Goal: Information Seeking & Learning: Learn about a topic

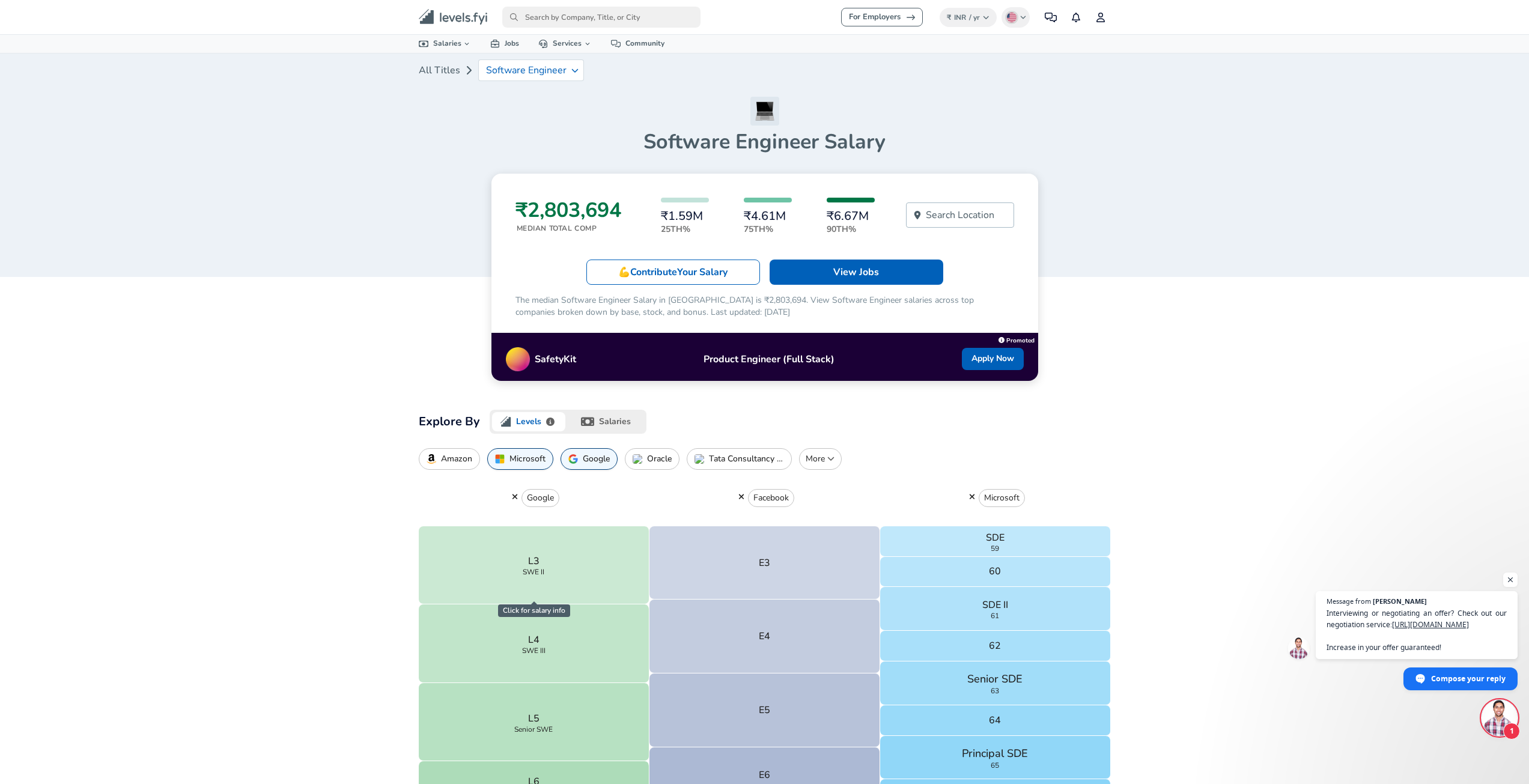
click at [951, 214] on p "Search Location" at bounding box center [959, 215] width 69 height 15
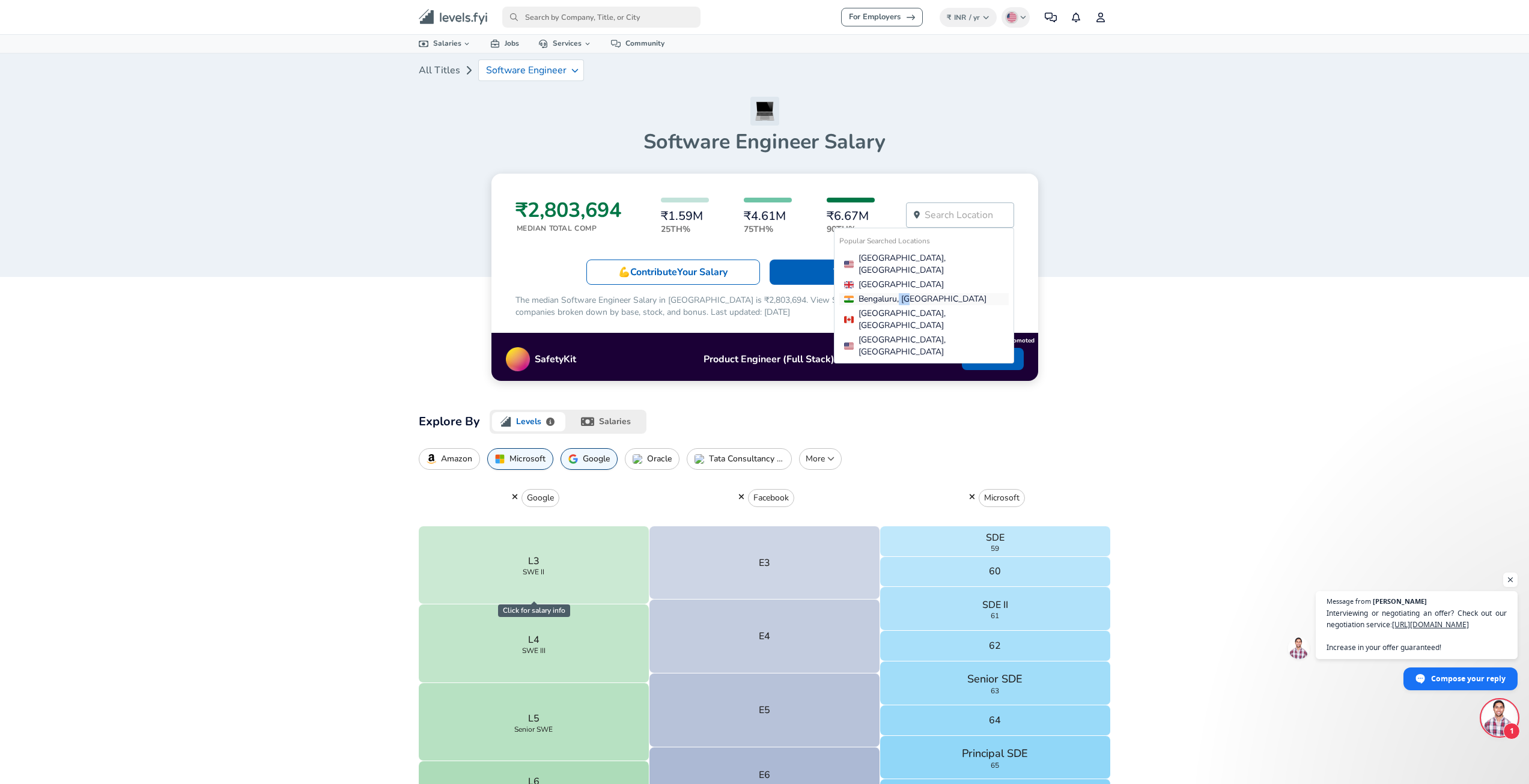
drag, startPoint x: 943, startPoint y: 280, endPoint x: 898, endPoint y: 289, distance: 45.9
click at [898, 289] on ul "Popular Searched Locations [GEOGRAPHIC_DATA], [GEOGRAPHIC_DATA] [GEOGRAPHIC_DAT…" at bounding box center [924, 295] width 180 height 136
click at [898, 293] on div "Bengaluru, [GEOGRAPHIC_DATA]" at bounding box center [926, 298] width 165 height 12
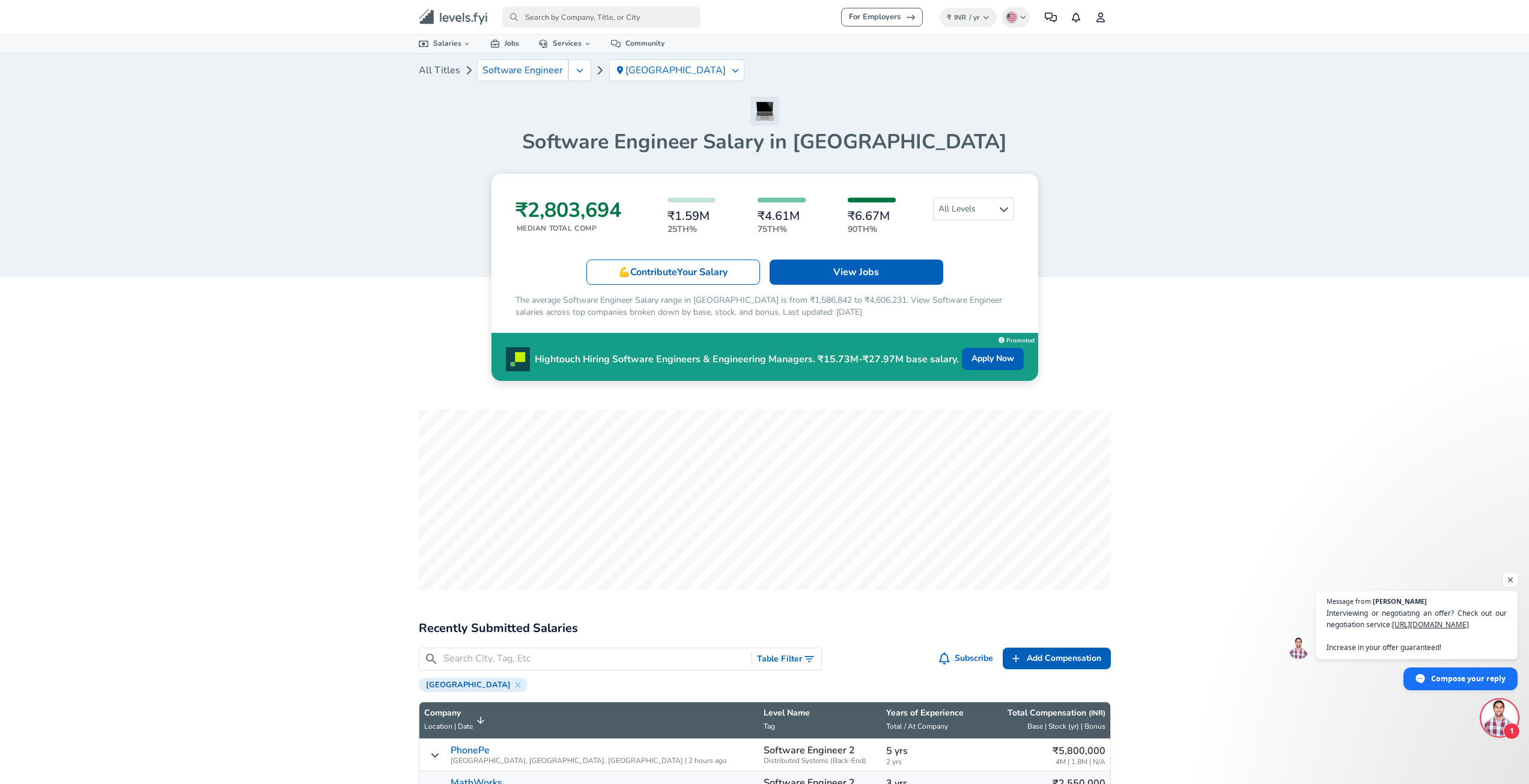
click at [563, 201] on h3 "₹2,803,694" at bounding box center [568, 210] width 106 height 25
click at [692, 212] on h6 "₹1.59M" at bounding box center [691, 216] width 48 height 13
click at [795, 212] on h6 "₹4.61M" at bounding box center [781, 216] width 48 height 13
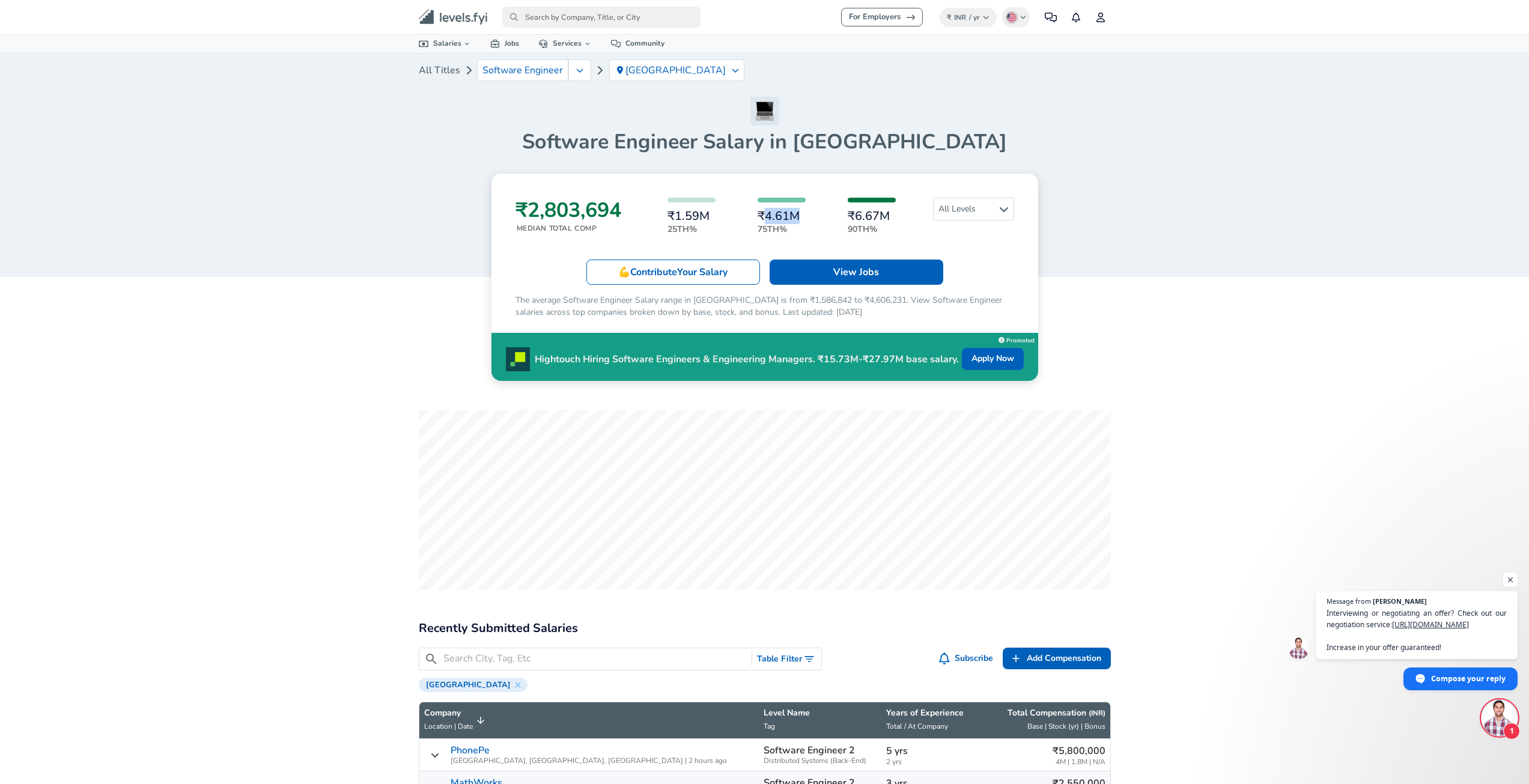
click at [795, 212] on h6 "₹4.61M" at bounding box center [781, 216] width 48 height 13
click at [855, 214] on h6 "₹6.67M" at bounding box center [871, 216] width 48 height 13
click at [854, 215] on h6 "₹6.67M" at bounding box center [871, 216] width 48 height 13
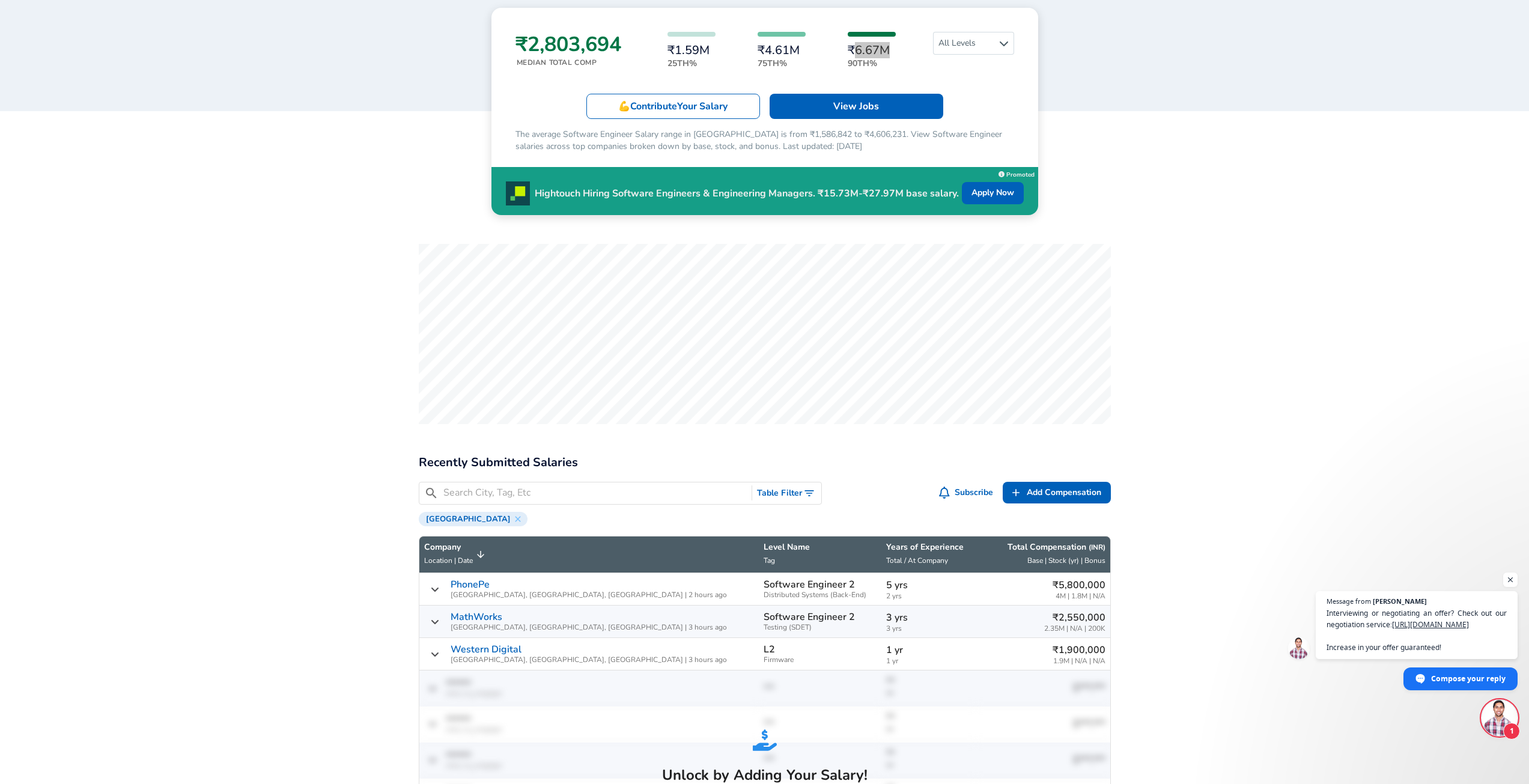
scroll to position [180, 0]
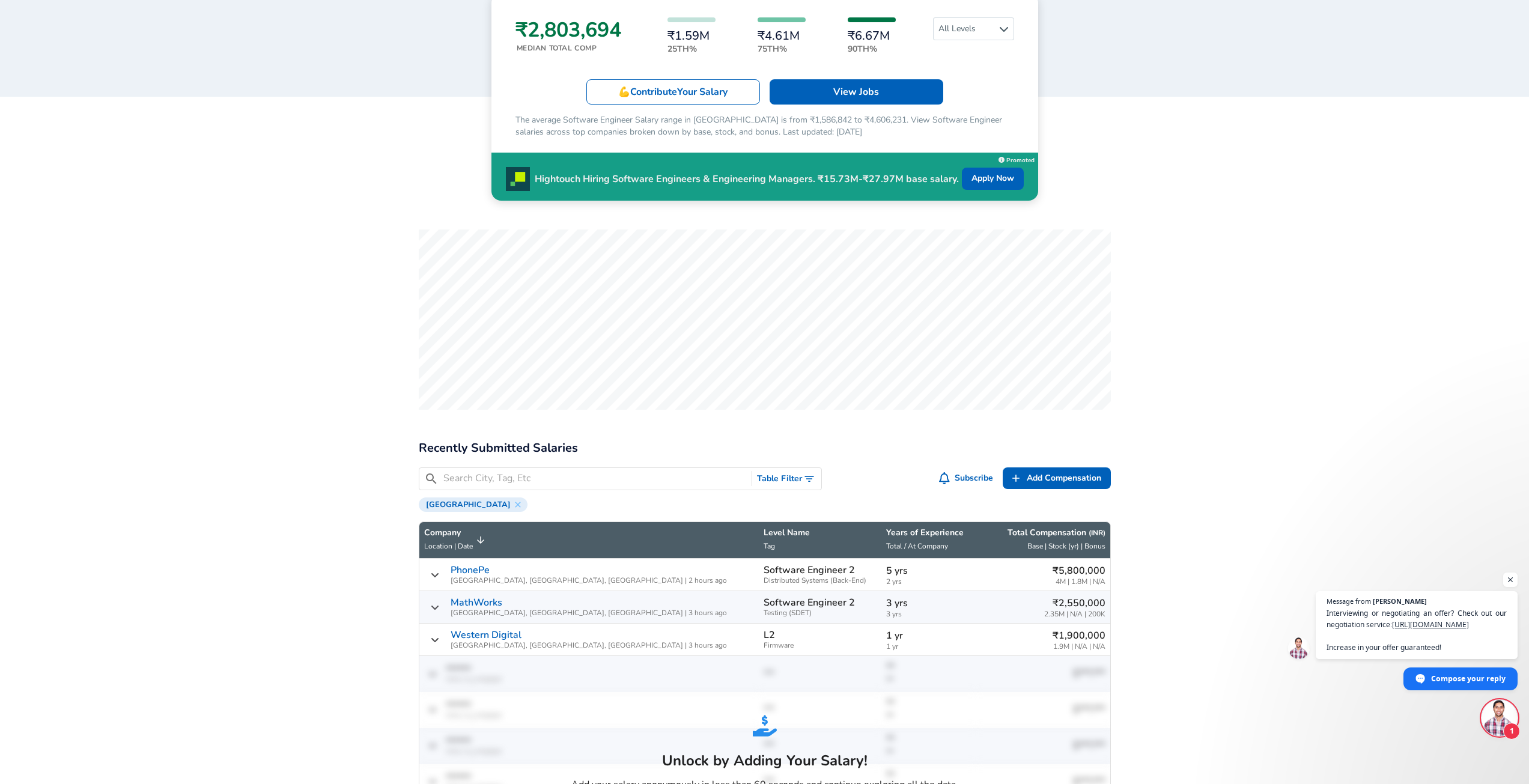
drag, startPoint x: 625, startPoint y: 477, endPoint x: 633, endPoint y: 475, distance: 8.2
click at [626, 477] on input "Search City, Tag, Etc" at bounding box center [595, 478] width 304 height 15
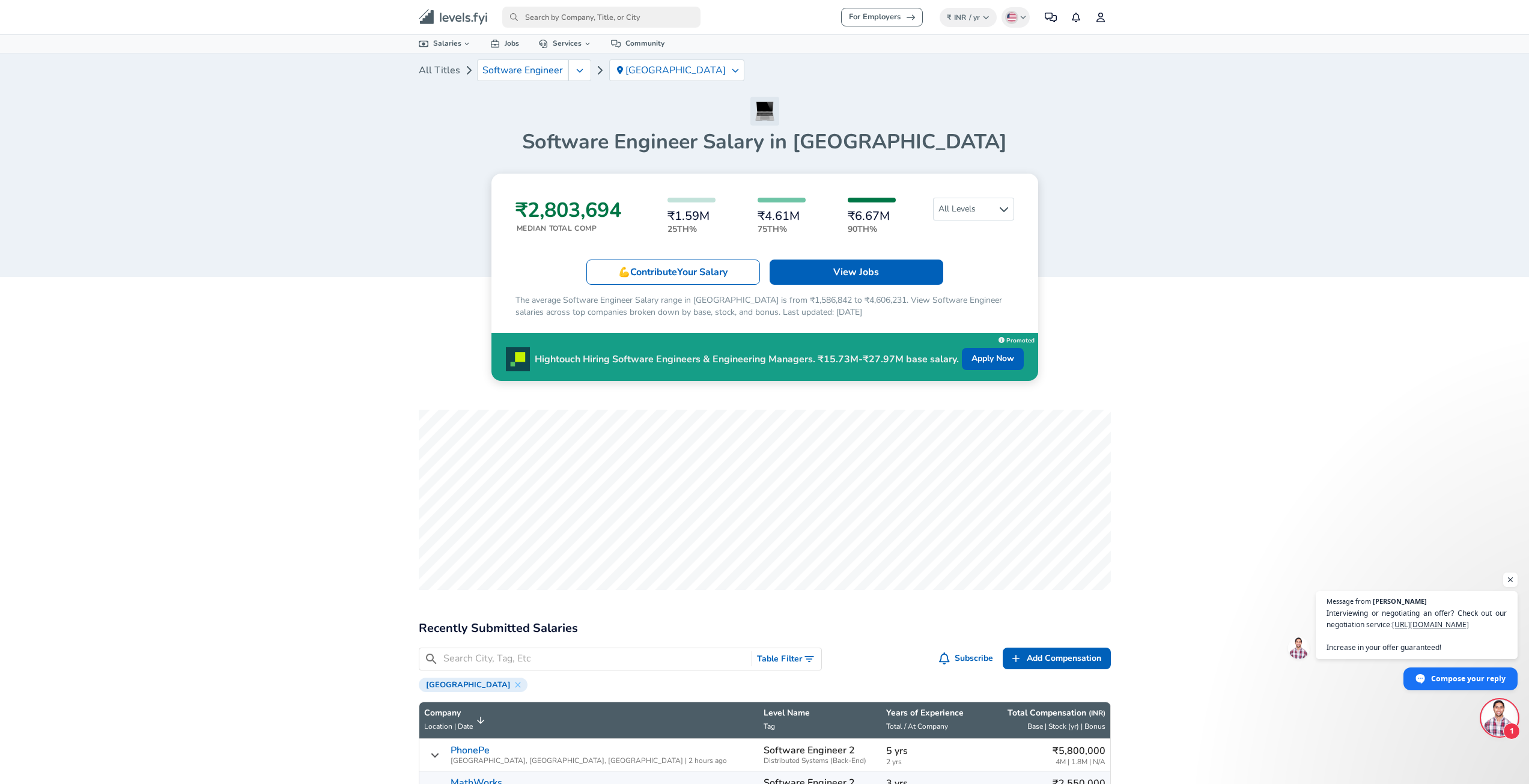
scroll to position [361, 0]
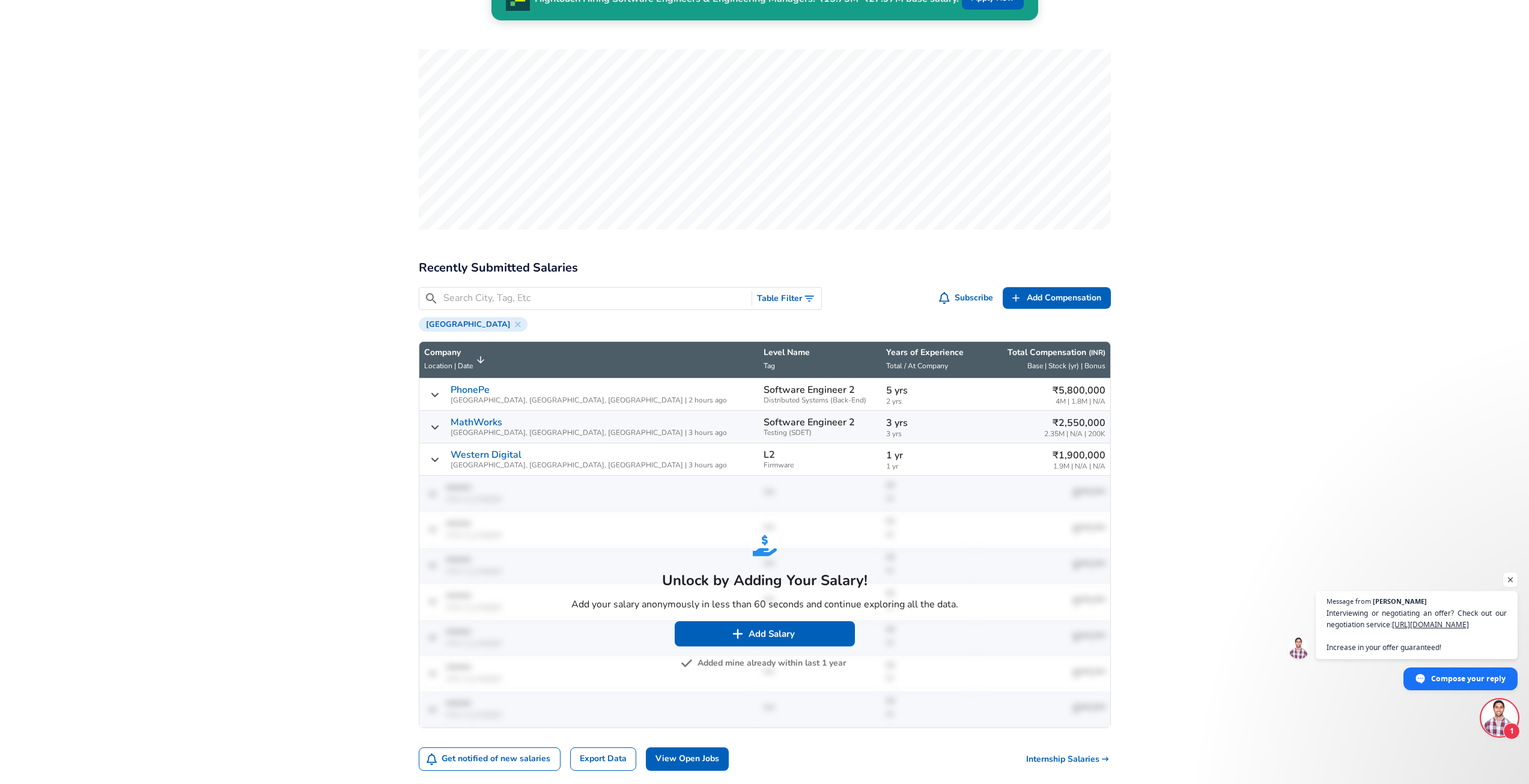
click at [1062, 398] on span "4M | 1.8M | N/A" at bounding box center [1078, 401] width 53 height 8
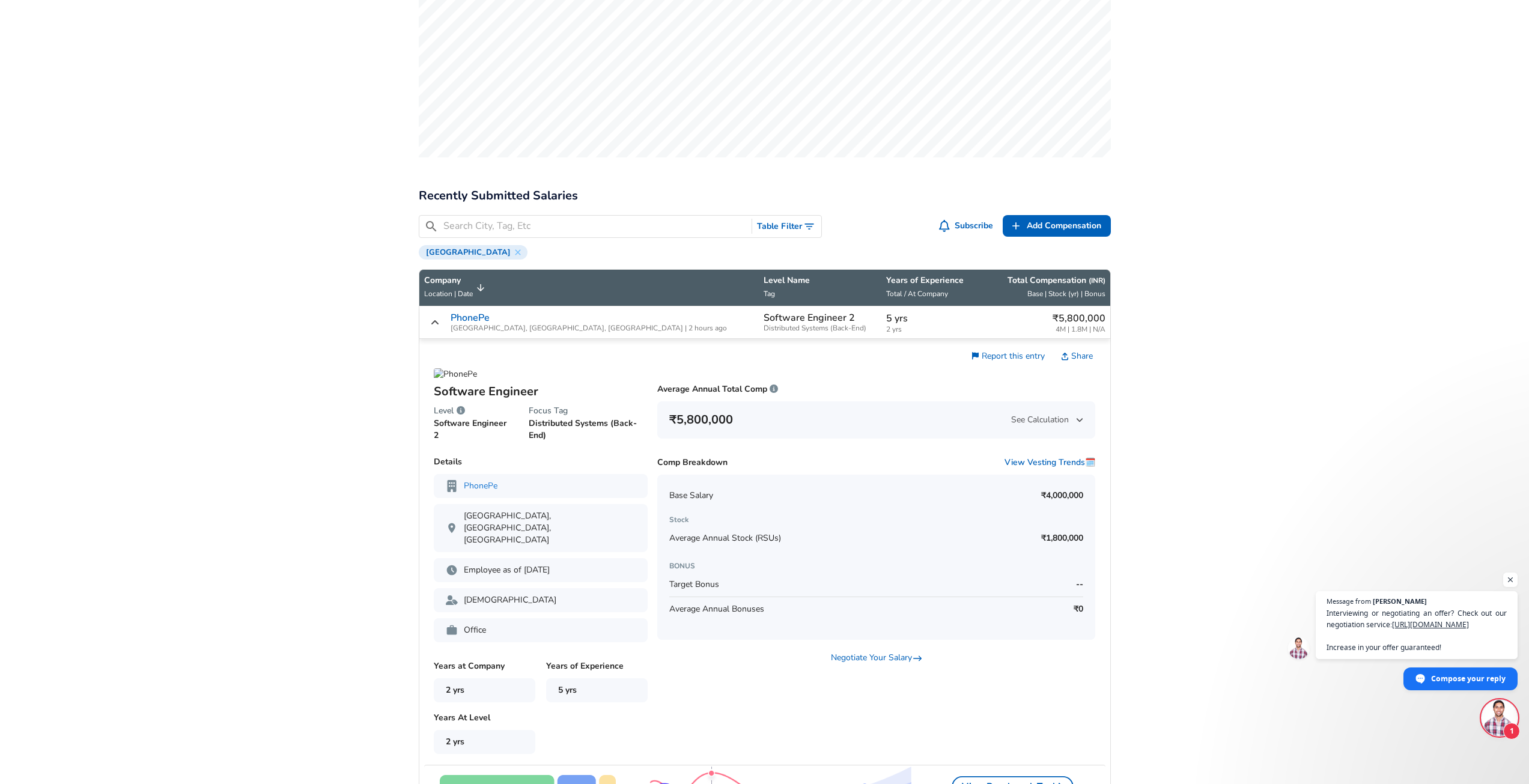
scroll to position [540, 0]
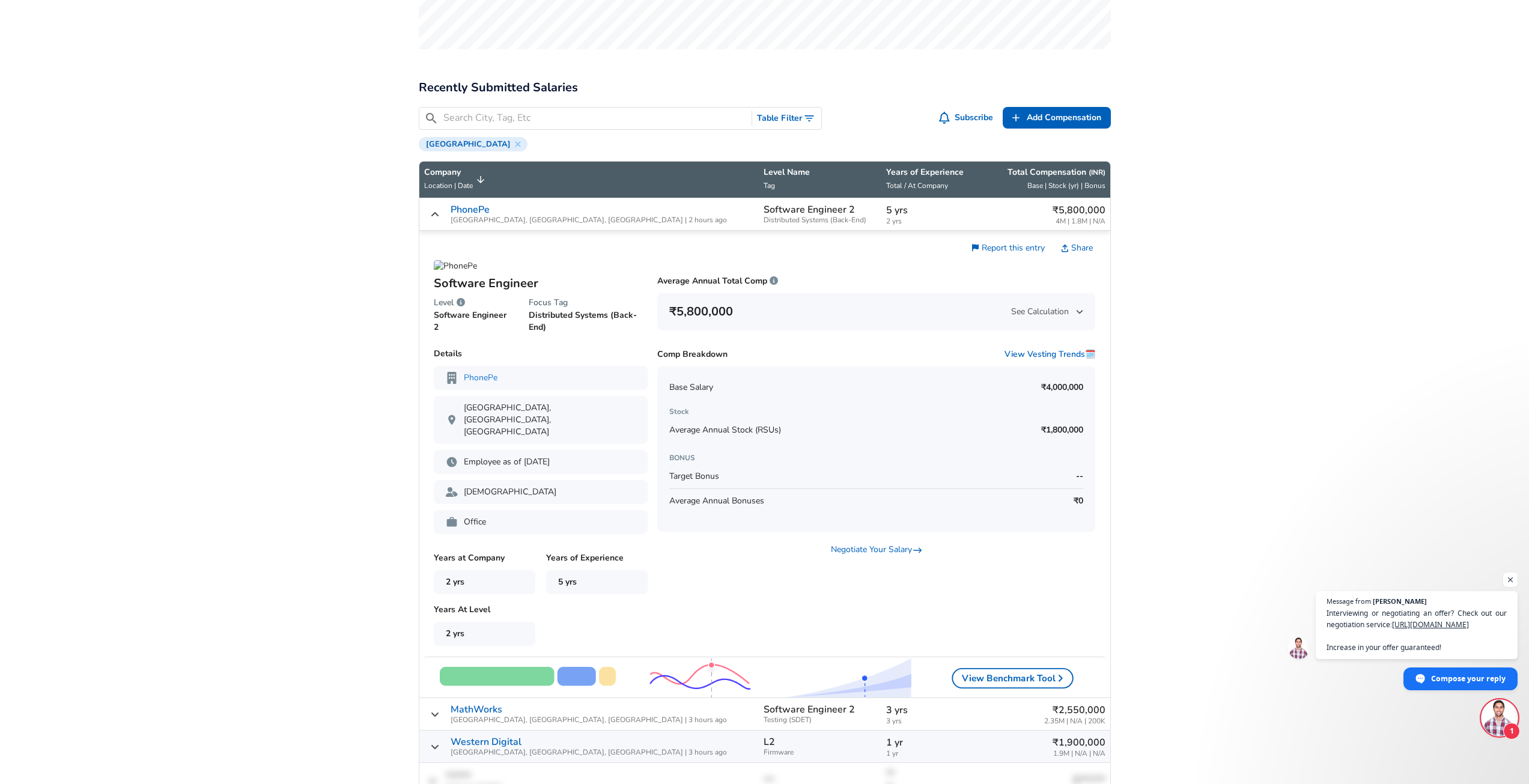
click at [1047, 388] on p "₹4,000,000" at bounding box center [1062, 387] width 42 height 12
click at [739, 431] on span "Average Annual Stock (RSUs)" at bounding box center [725, 430] width 111 height 11
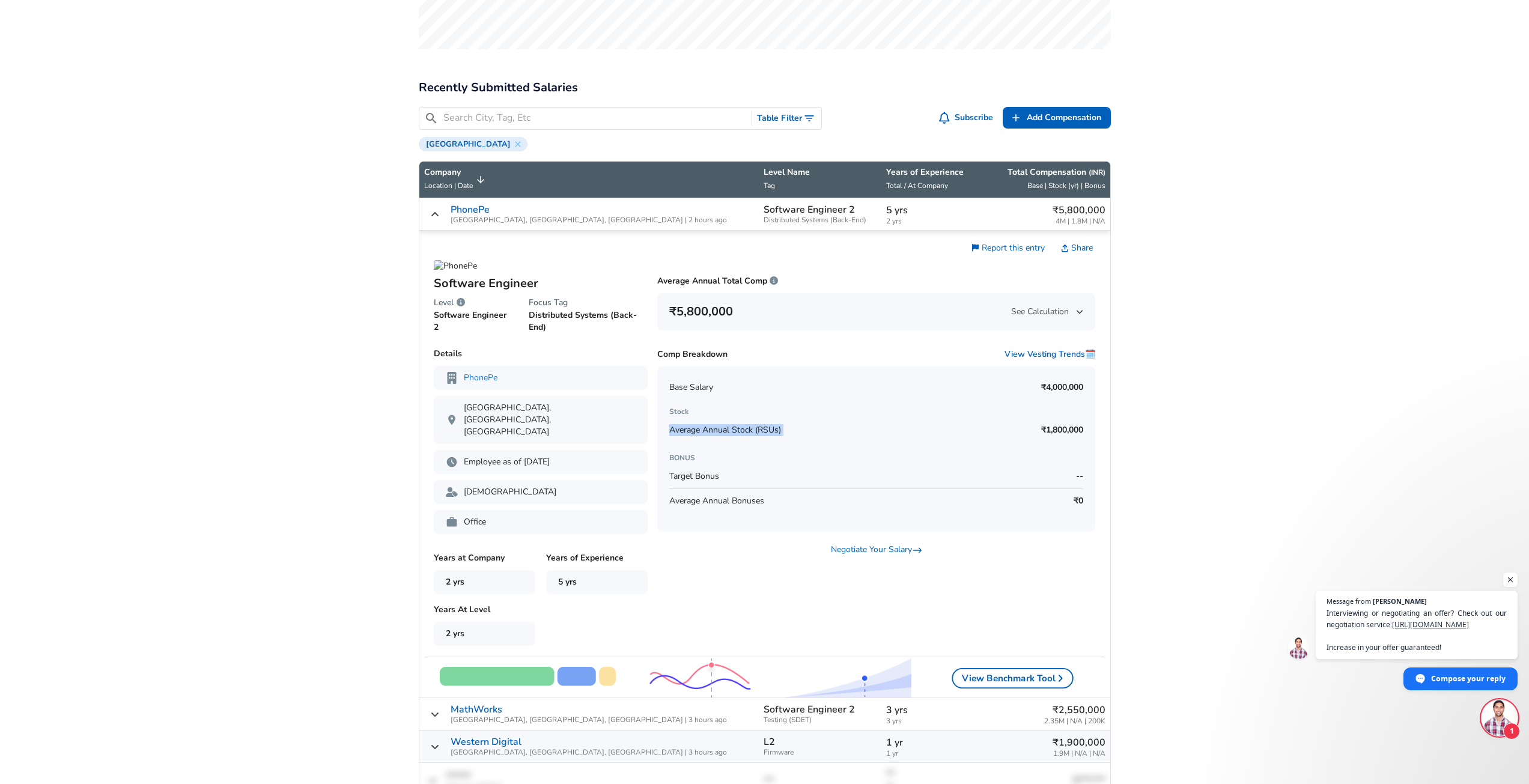
click at [739, 431] on span "Average Annual Stock (RSUs)" at bounding box center [725, 430] width 111 height 11
click at [1070, 429] on p "₹1,800,000" at bounding box center [1062, 430] width 42 height 12
click at [1069, 429] on p "₹1,800,000" at bounding box center [1062, 430] width 42 height 12
click at [1068, 429] on p "₹1,800,000" at bounding box center [1062, 430] width 42 height 12
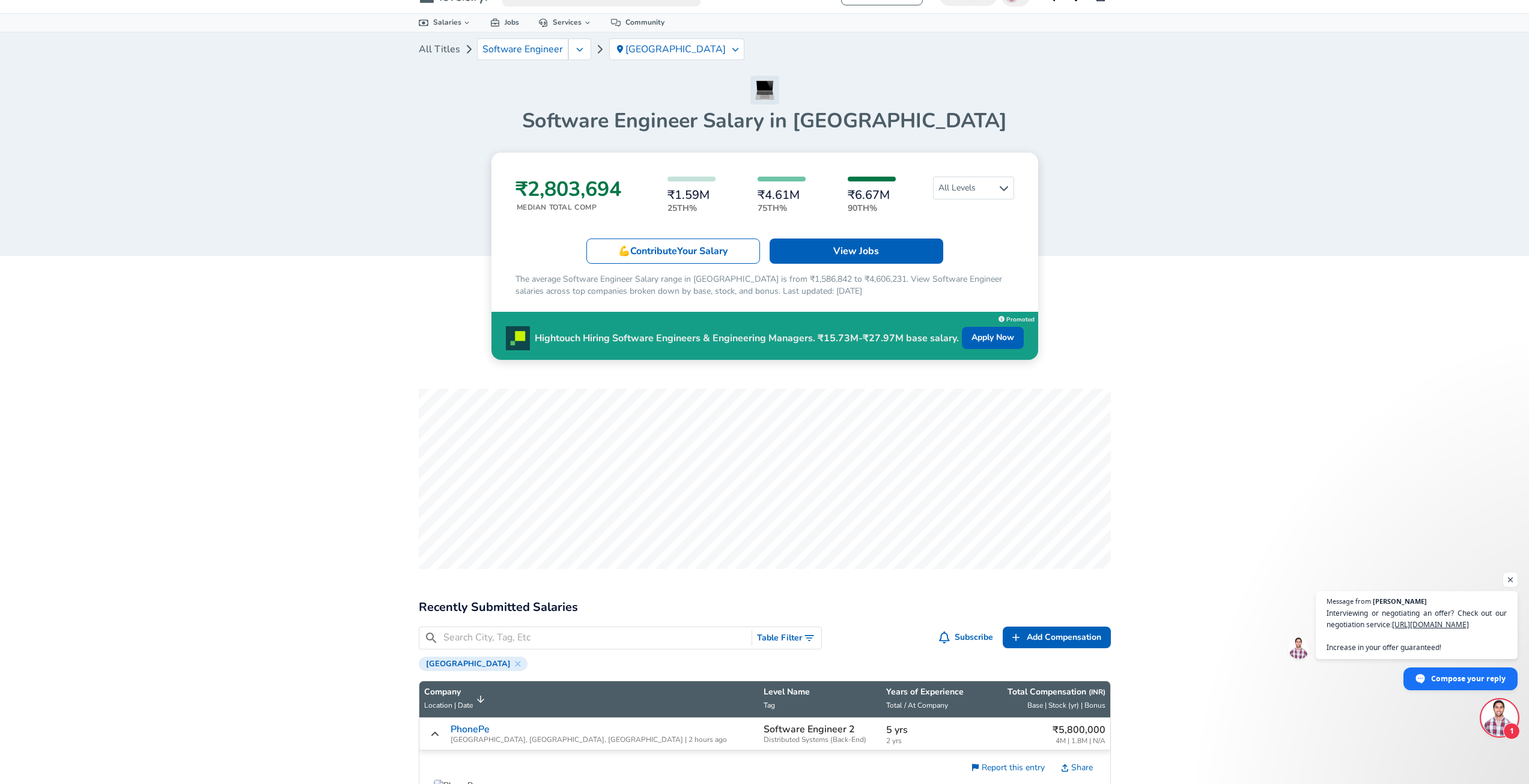
scroll to position [0, 0]
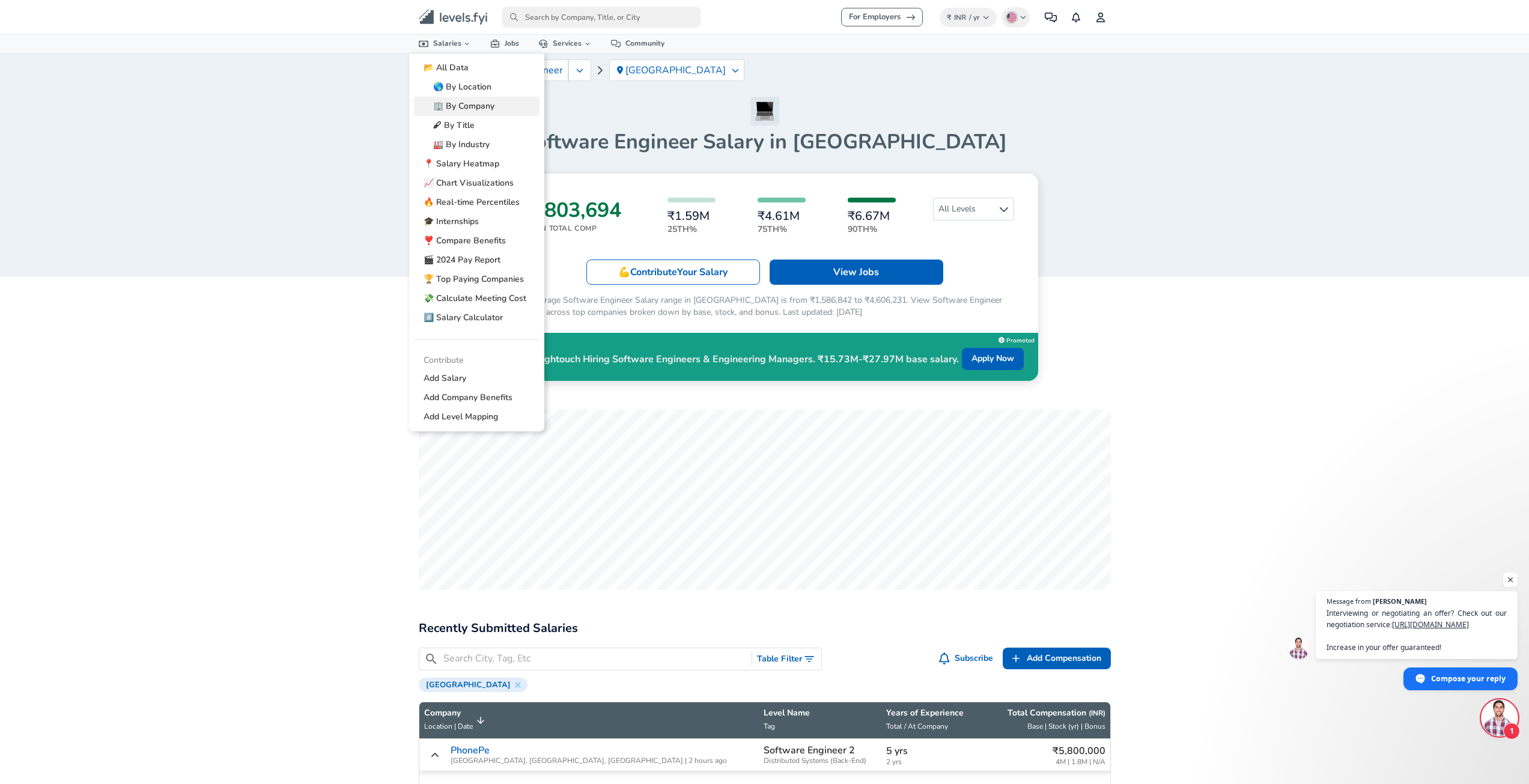
click at [452, 102] on link "🏢 By Company" at bounding box center [476, 107] width 125 height 19
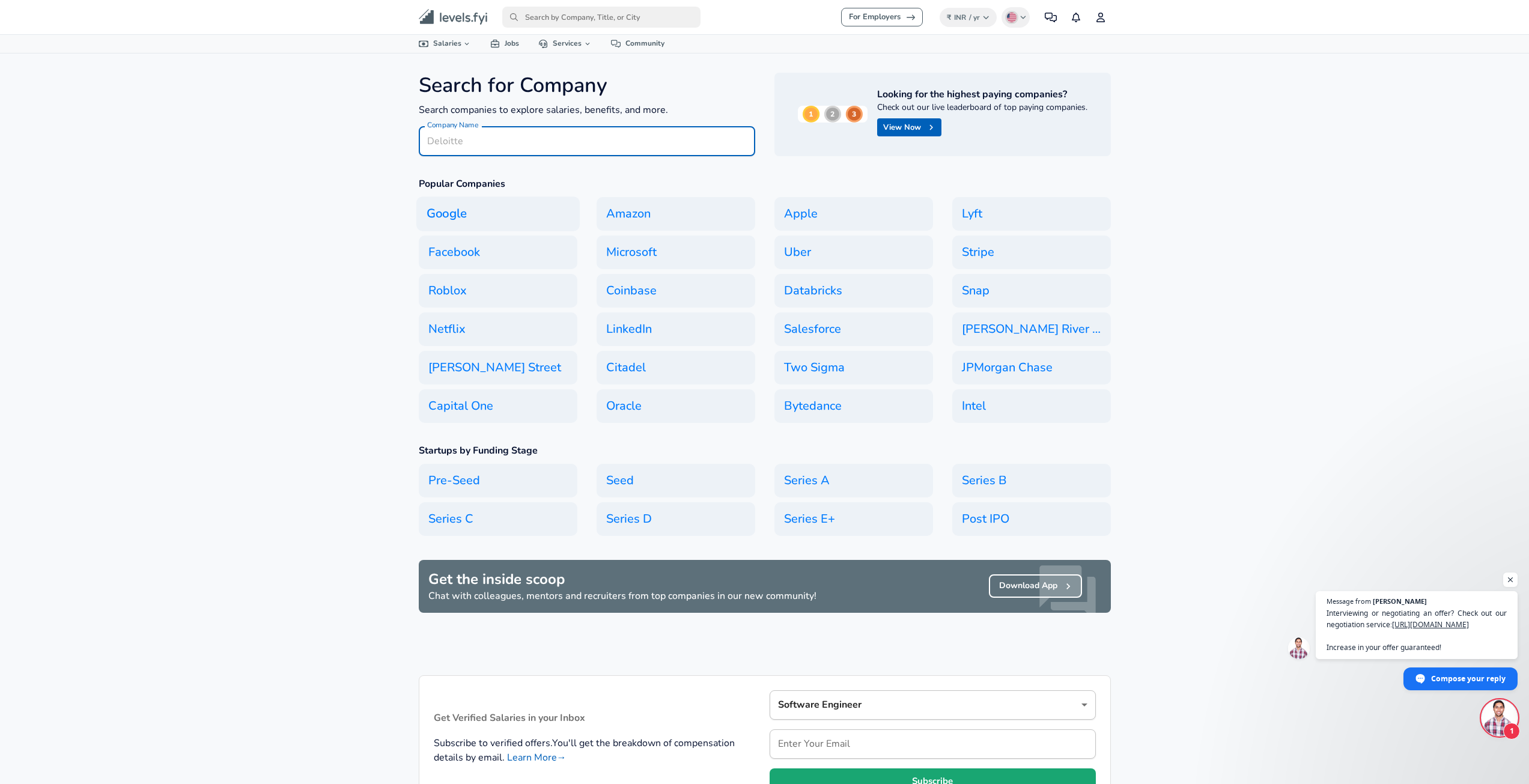
click at [455, 210] on h6 "Google" at bounding box center [498, 214] width 163 height 35
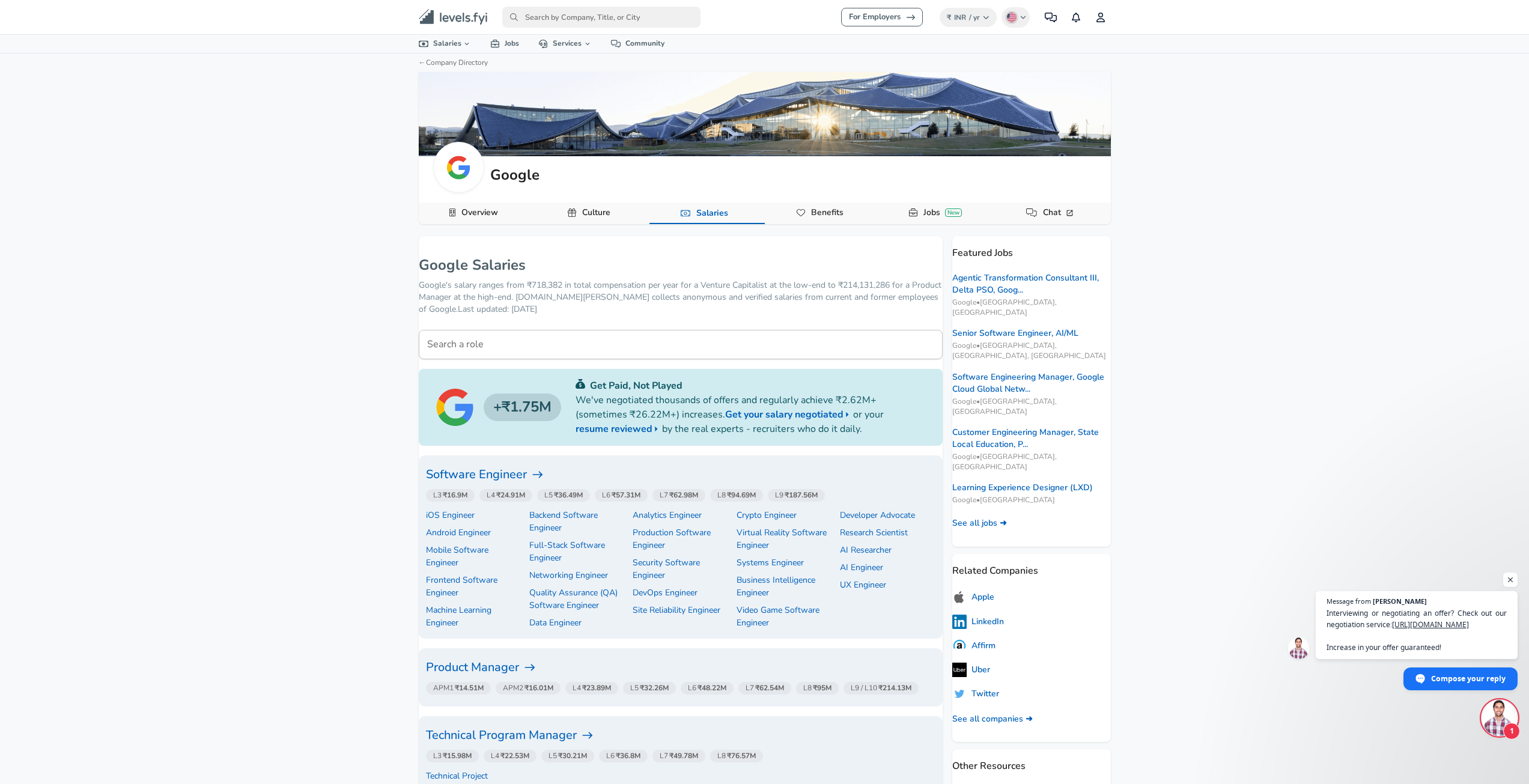
click at [824, 206] on link "Benefits" at bounding box center [827, 212] width 42 height 21
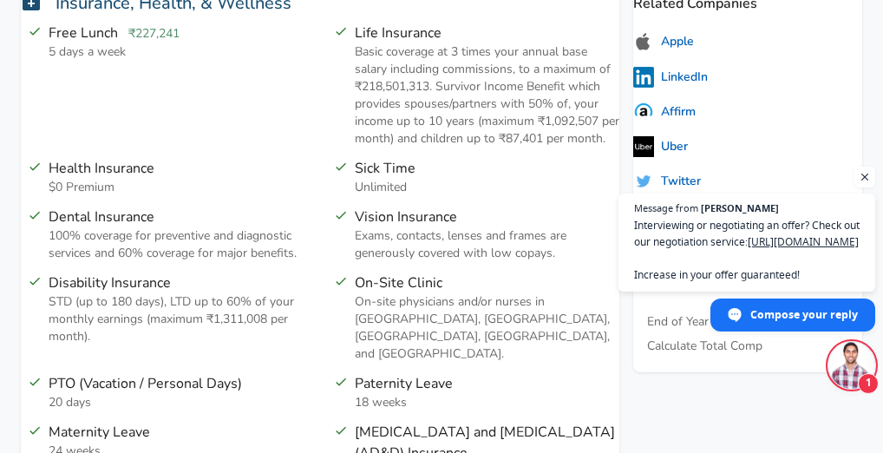
scroll to position [833, 0]
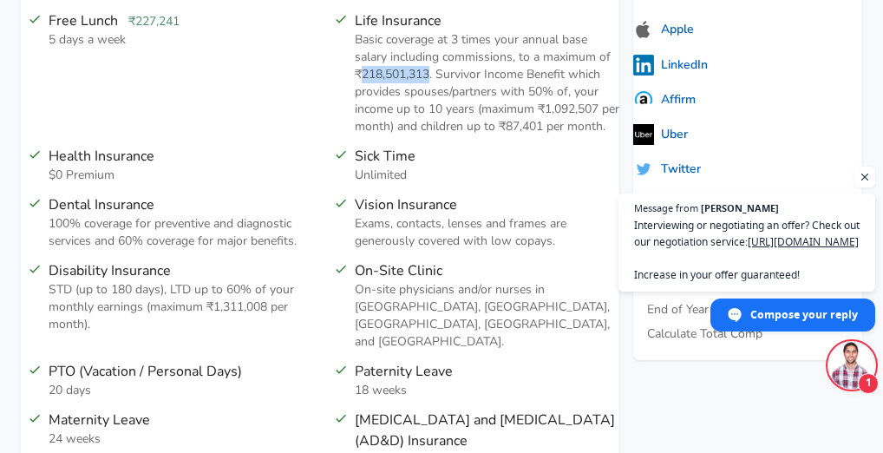
drag, startPoint x: 443, startPoint y: 75, endPoint x: 372, endPoint y: 78, distance: 71.2
click at [372, 78] on span "Basic coverage at 3 times your annual base salary including commissions, to a m…" at bounding box center [487, 82] width 265 height 103
click at [505, 74] on span "Basic coverage at 3 times your annual base salary including commissions, to a m…" at bounding box center [487, 82] width 265 height 103
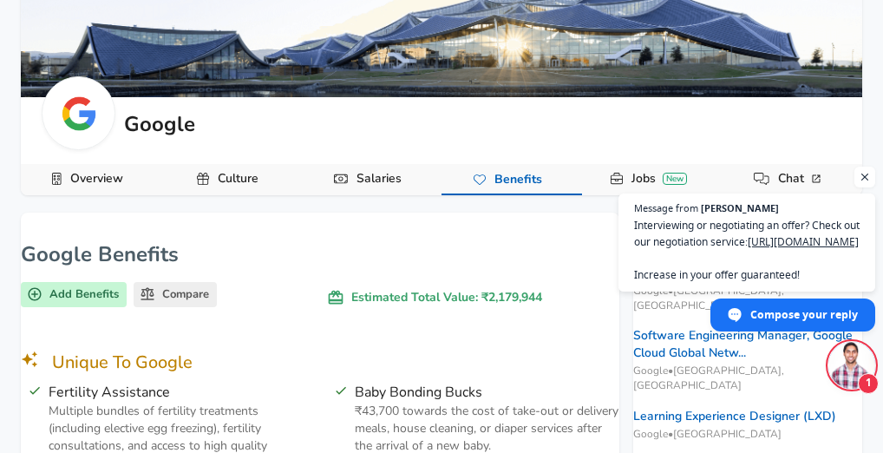
scroll to position [0, 0]
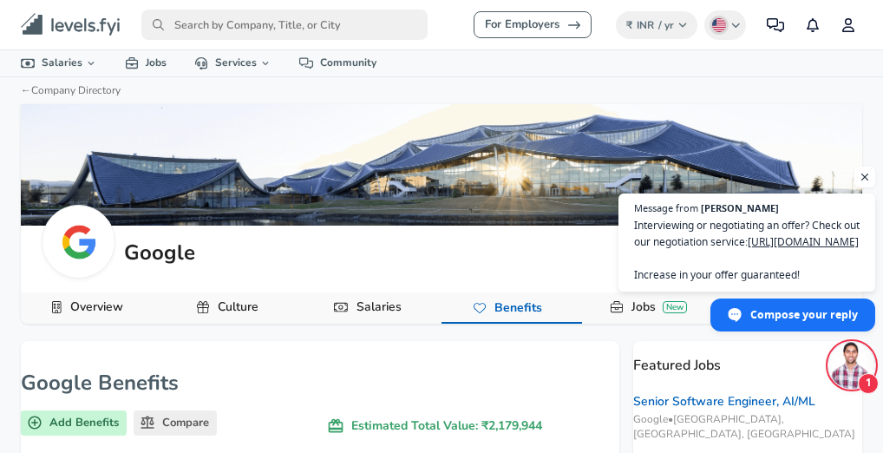
click at [863, 167] on span "Open chat" at bounding box center [865, 177] width 21 height 21
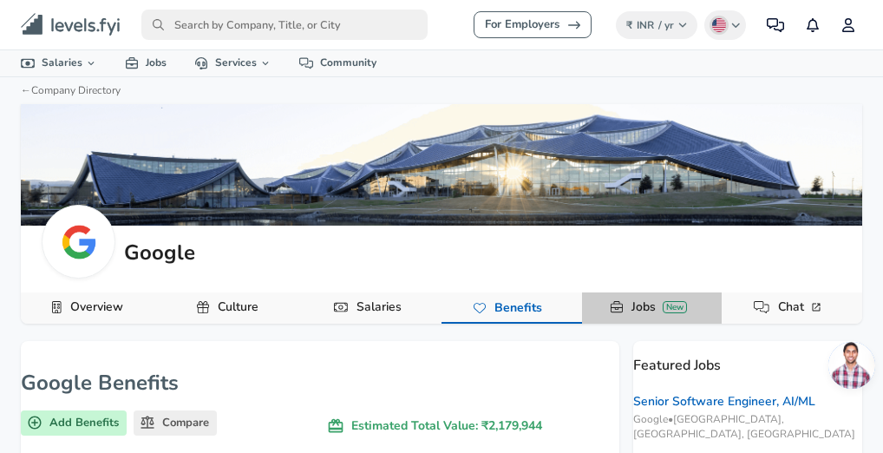
click at [660, 309] on link "Jobs New" at bounding box center [659, 307] width 69 height 30
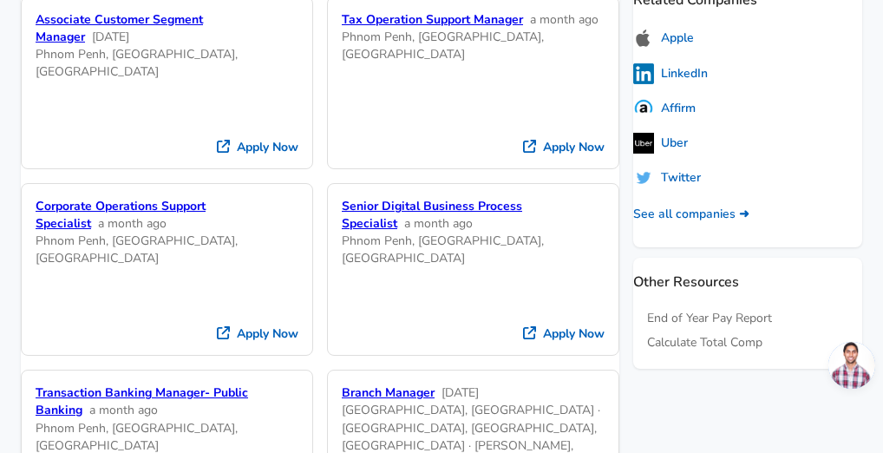
scroll to position [833, 0]
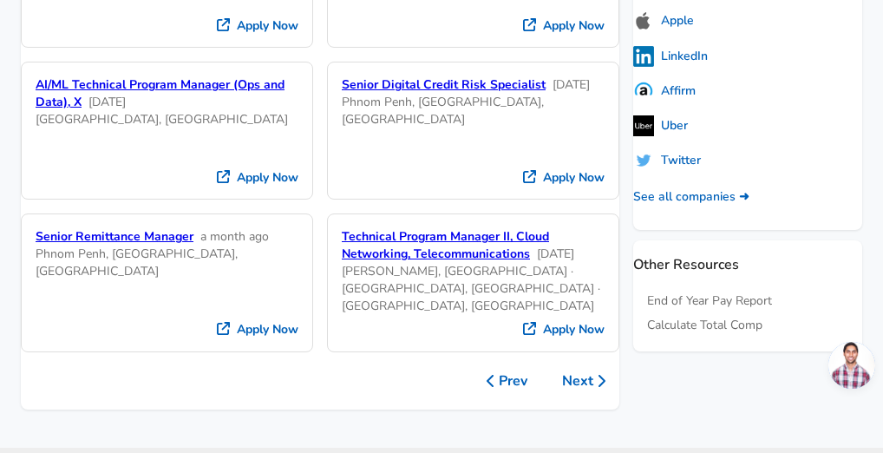
click at [562, 366] on button "Next" at bounding box center [583, 381] width 71 height 30
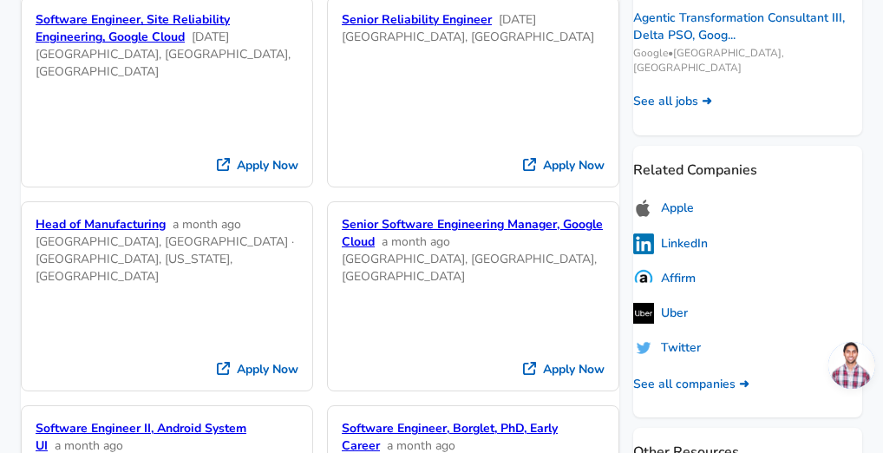
scroll to position [748, 0]
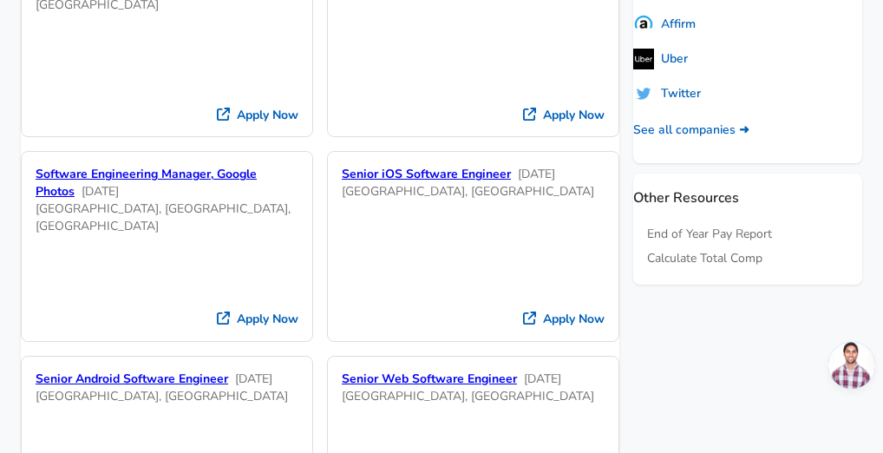
scroll to position [911, 0]
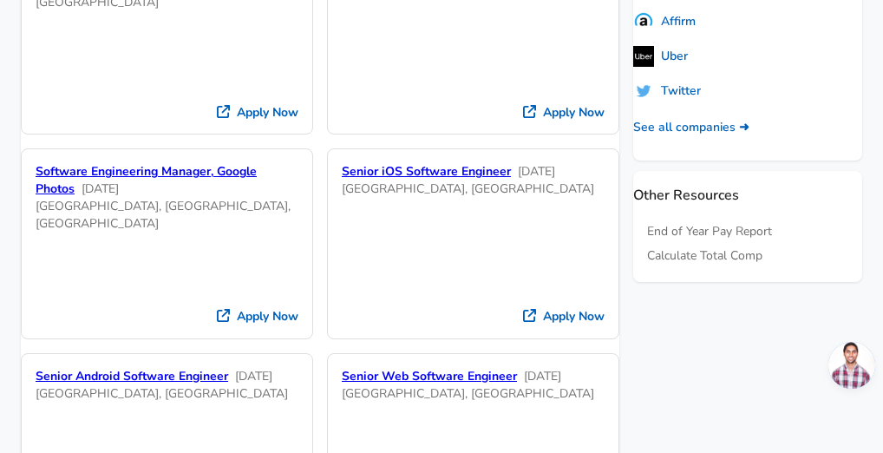
click at [574, 245] on section "Google Open Jobs Are you ready to level up your career? Check out these open ro…" at bounding box center [320, 15] width 599 height 1171
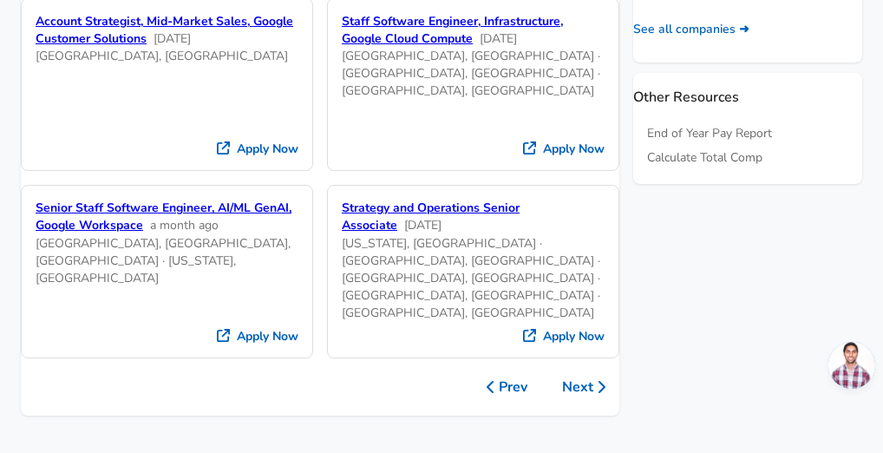
scroll to position [1130, 0]
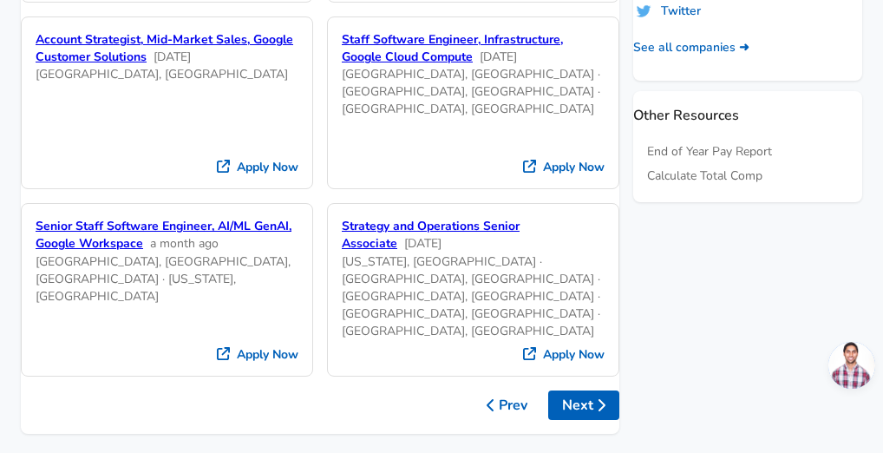
click at [561, 391] on button "Next" at bounding box center [583, 406] width 71 height 30
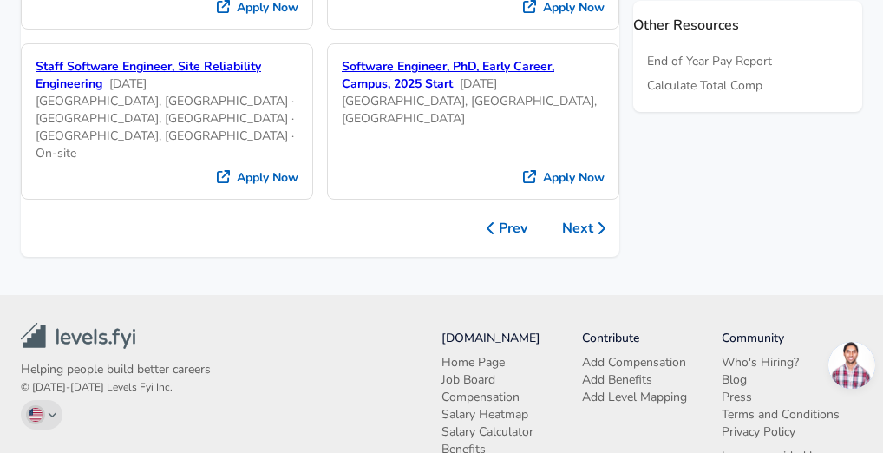
scroll to position [1085, 0]
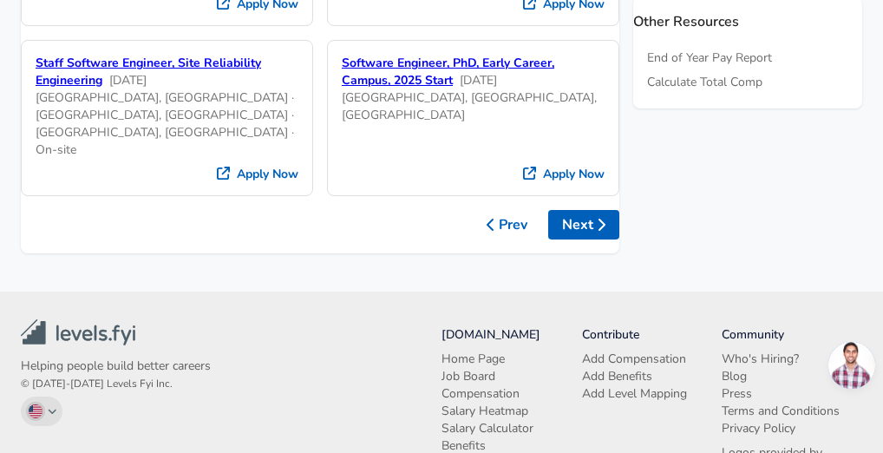
click at [561, 210] on button "Next" at bounding box center [583, 225] width 71 height 30
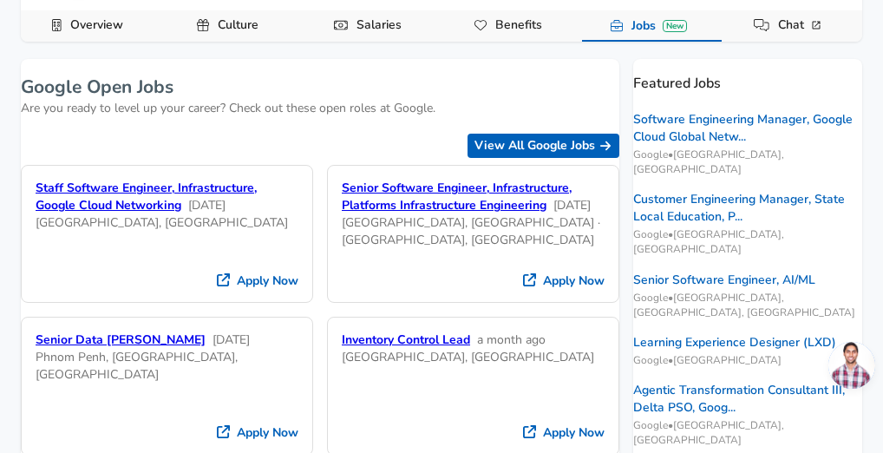
scroll to position [0, 0]
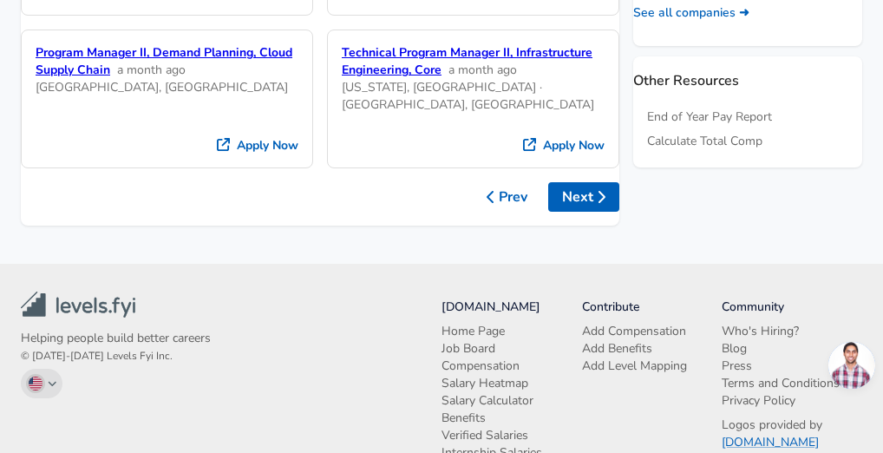
click at [548, 182] on button "Next" at bounding box center [583, 197] width 71 height 30
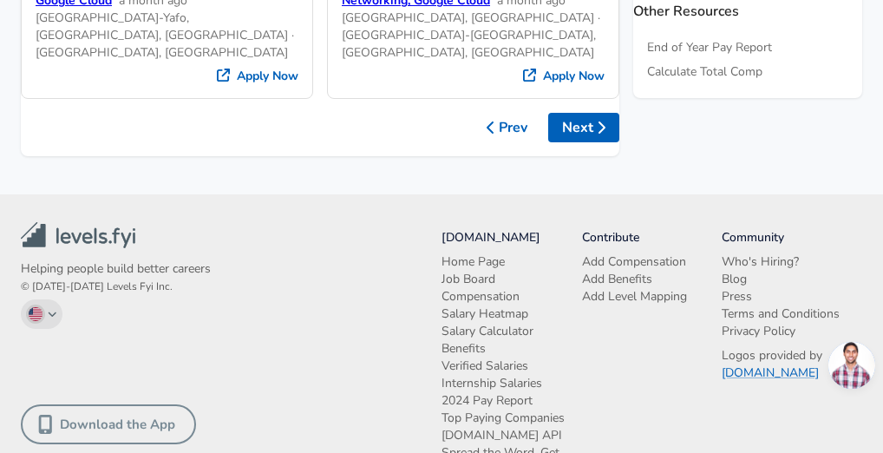
click at [550, 113] on button "Next" at bounding box center [583, 128] width 71 height 30
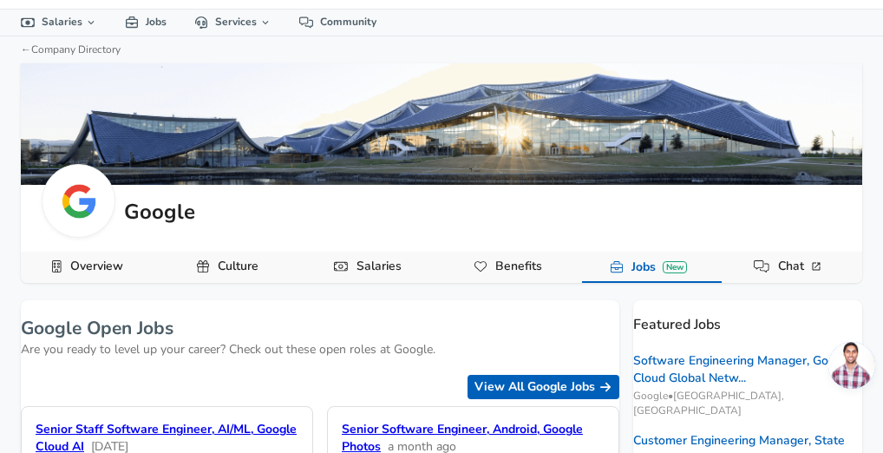
scroll to position [0, 0]
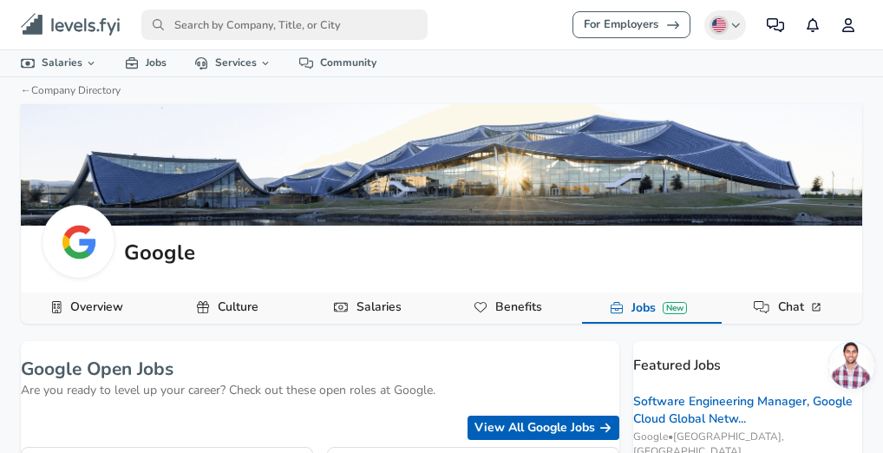
click at [75, 29] on icon "primary" at bounding box center [69, 24] width 34 height 13
